Goal: Information Seeking & Learning: Learn about a topic

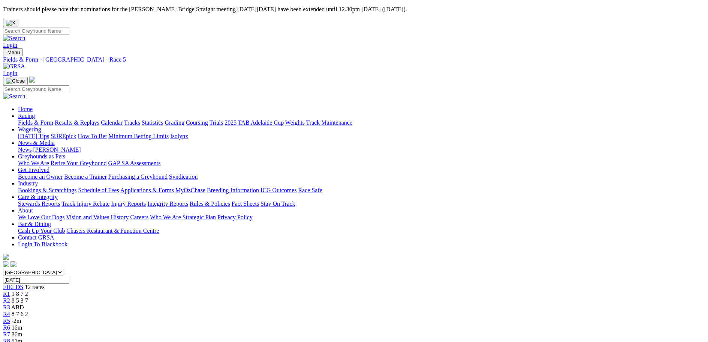
click at [10, 317] on span "R5" at bounding box center [6, 320] width 7 height 6
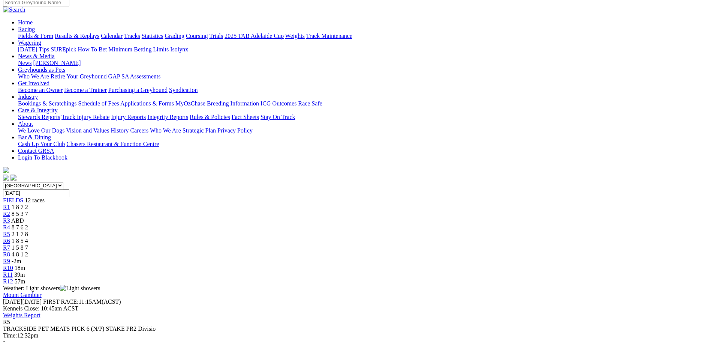
scroll to position [113, 0]
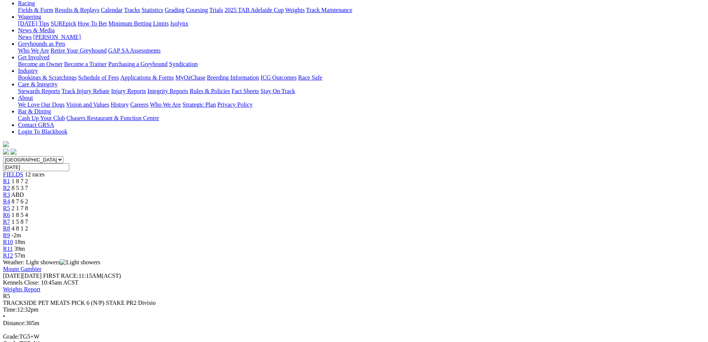
click at [28, 212] on span "1 8 5 4" at bounding box center [20, 215] width 17 height 6
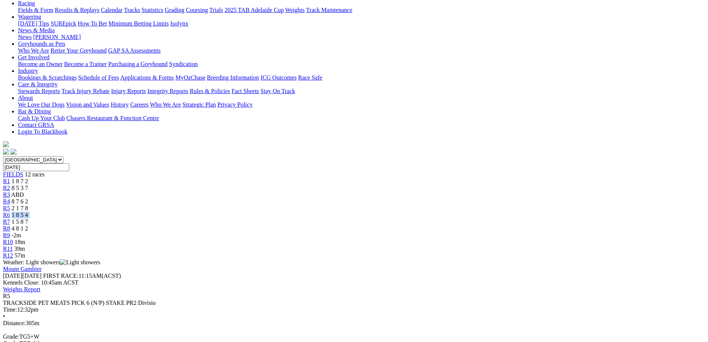
click at [28, 212] on span "1 8 5 4" at bounding box center [20, 215] width 17 height 6
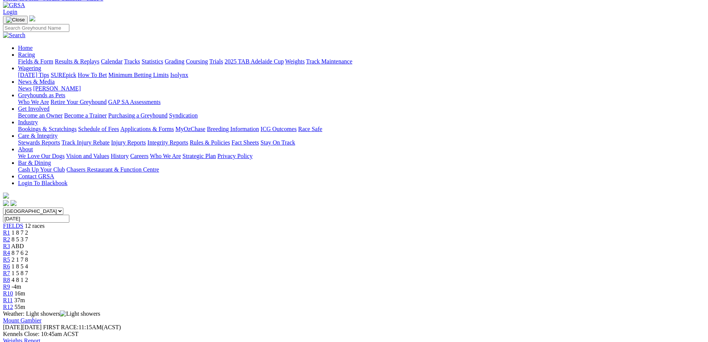
scroll to position [38, 0]
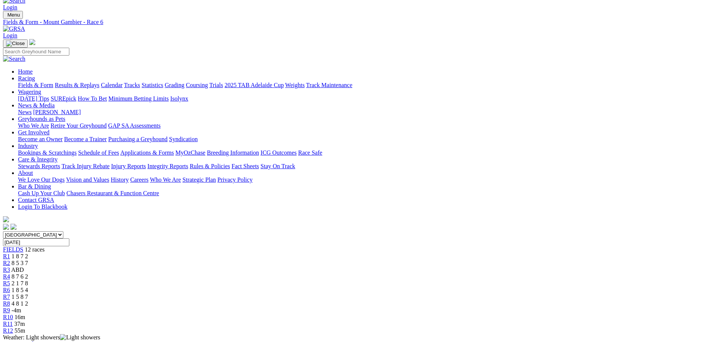
click at [406, 293] on div "R7 1 5 8 7" at bounding box center [354, 296] width 702 height 7
click at [10, 293] on link "R7" at bounding box center [6, 296] width 7 height 6
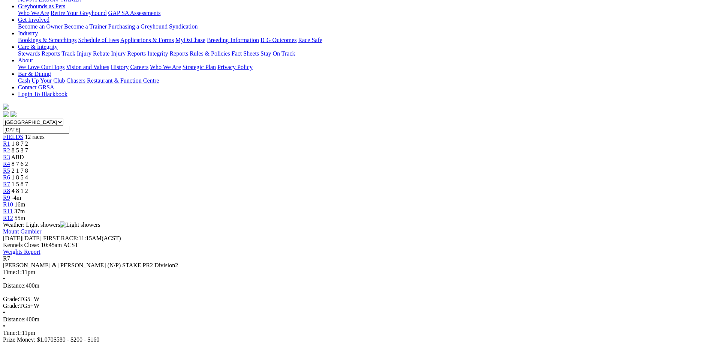
scroll to position [113, 0]
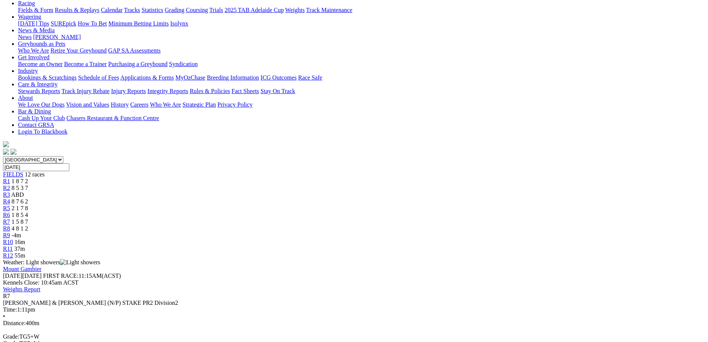
click at [28, 225] on span "4 8 1 2" at bounding box center [20, 228] width 17 height 6
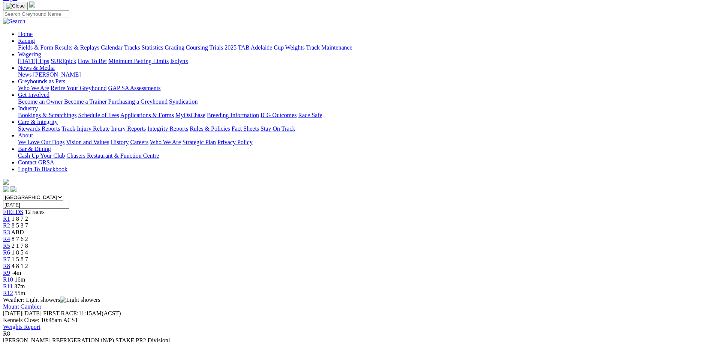
scroll to position [113, 0]
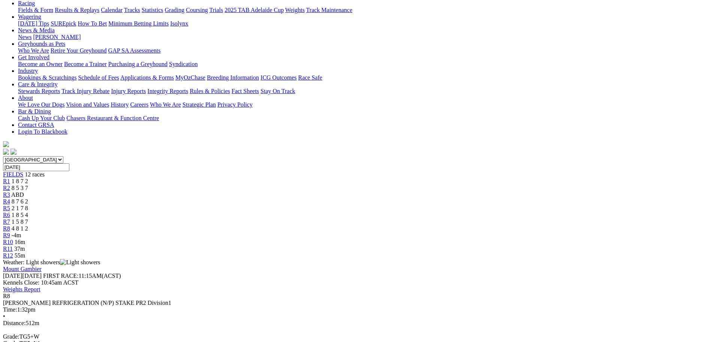
click at [21, 232] on span "-4m" at bounding box center [17, 235] width 10 height 6
